Goal: Task Accomplishment & Management: Manage account settings

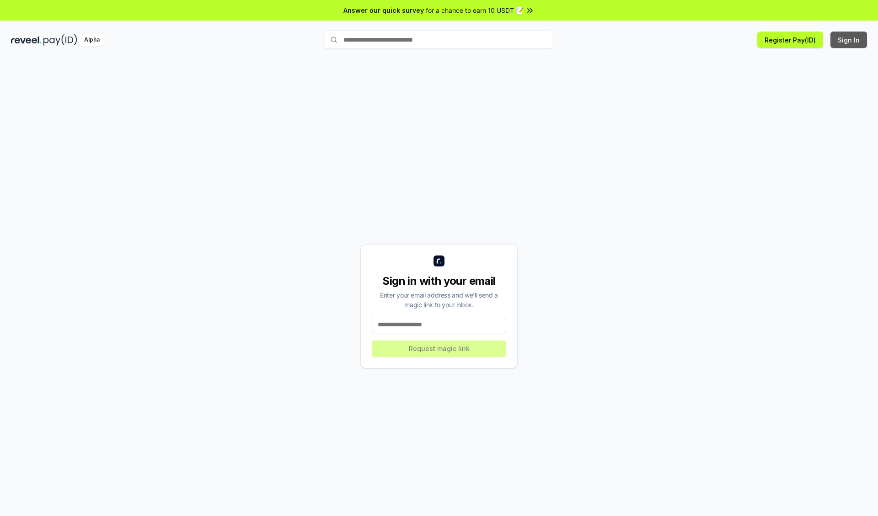
click at [849, 40] on button "Sign In" at bounding box center [849, 40] width 37 height 16
type input "**********"
click at [439, 349] on button "Request magic link" at bounding box center [439, 349] width 134 height 16
